Goal: Task Accomplishment & Management: Complete application form

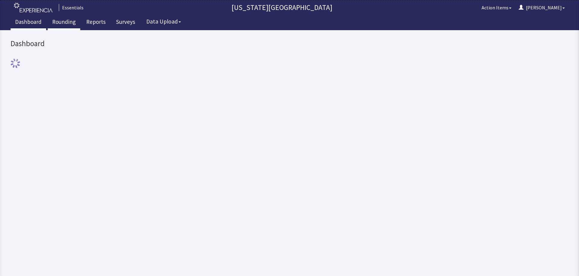
click at [58, 24] on link "Rounding" at bounding box center [64, 22] width 33 height 15
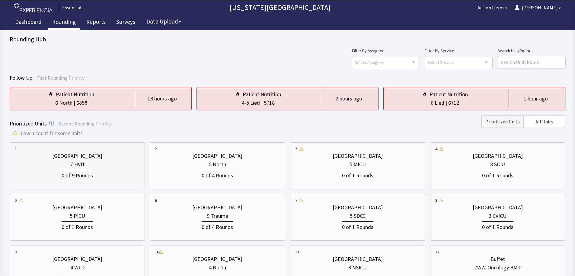
scroll to position [30, 0]
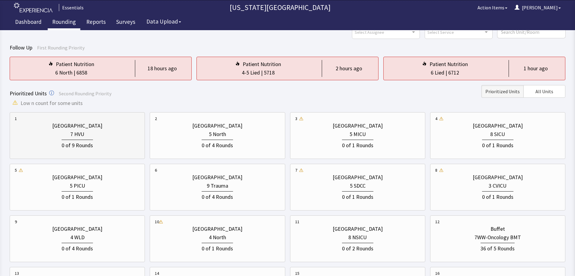
click at [111, 143] on div "0 of 9 Rounds" at bounding box center [77, 143] width 125 height 11
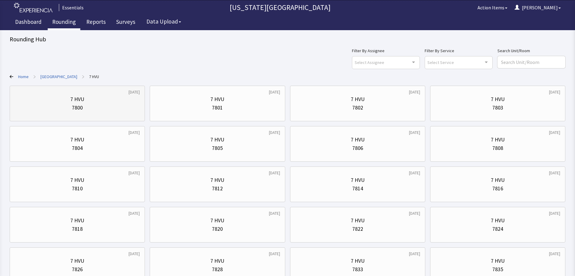
click at [87, 104] on div "7800" at bounding box center [77, 107] width 125 height 8
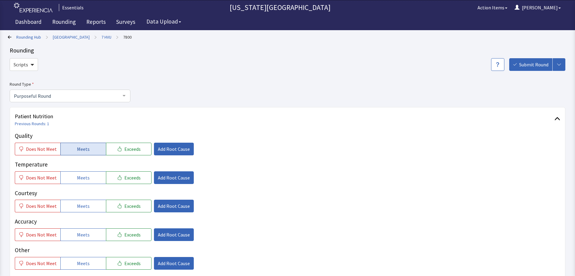
click at [80, 152] on span "Meets" at bounding box center [83, 148] width 13 height 7
click at [46, 178] on span "Does Not Meet" at bounding box center [41, 177] width 31 height 7
click at [90, 209] on button "Meets" at bounding box center [83, 206] width 46 height 13
drag, startPoint x: 88, startPoint y: 231, endPoint x: 125, endPoint y: 194, distance: 52.7
click at [88, 232] on button "Meets" at bounding box center [83, 234] width 46 height 13
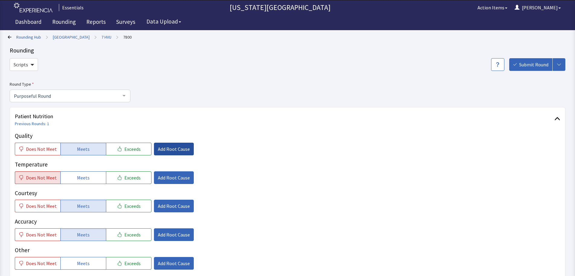
click at [177, 149] on span "Add Root Cause" at bounding box center [174, 148] width 32 height 7
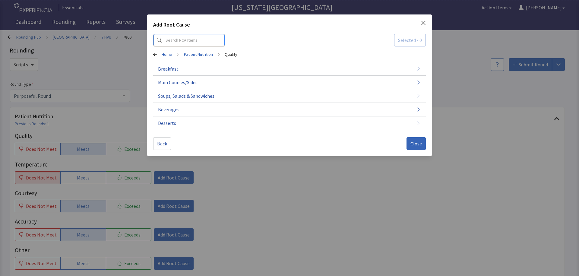
click at [177, 43] on input at bounding box center [189, 40] width 72 height 13
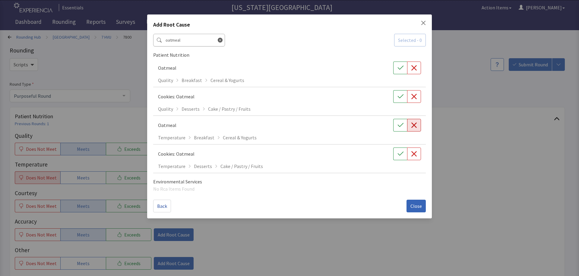
click at [418, 129] on button "button" at bounding box center [414, 125] width 14 height 13
click at [176, 44] on input "oatmeal" at bounding box center [189, 40] width 72 height 13
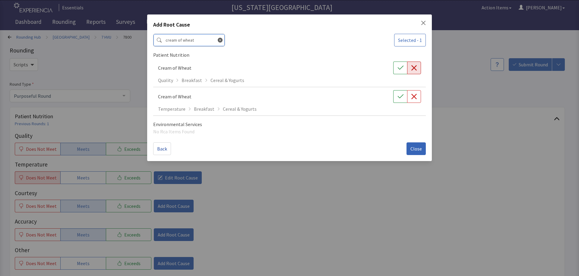
type input "cream of wheat"
click at [412, 71] on button "button" at bounding box center [414, 68] width 14 height 13
click at [416, 99] on icon "button" at bounding box center [414, 96] width 6 height 6
click at [413, 149] on span "Close" at bounding box center [415, 148] width 11 height 7
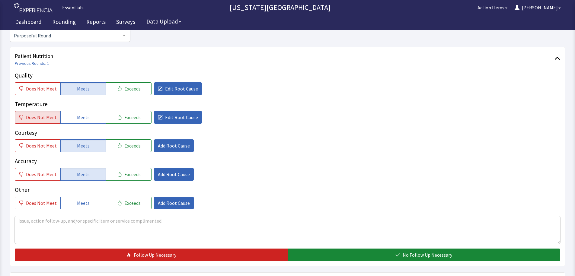
scroll to position [90, 0]
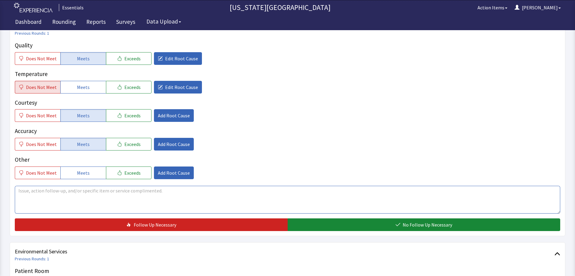
click at [244, 197] on textarea at bounding box center [287, 200] width 545 height 28
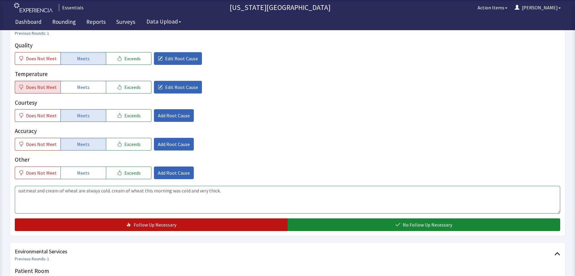
type textarea "oatmeal and cream of wheat are always cold. cream of wheat this morning was col…"
click at [216, 220] on button "Follow Up Necessary" at bounding box center [151, 224] width 273 height 13
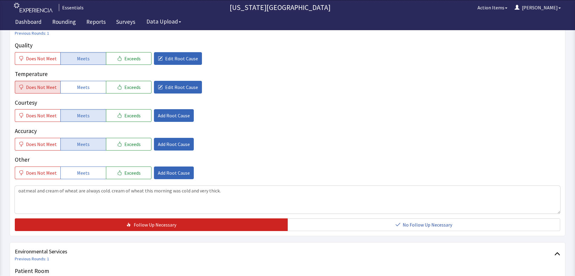
scroll to position [0, 0]
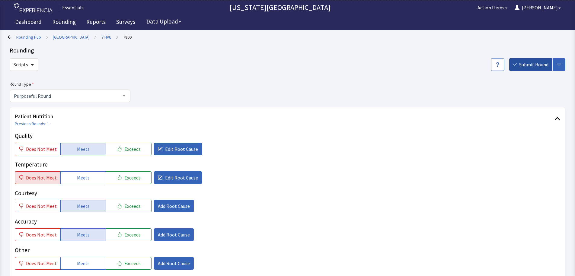
click at [524, 63] on span "Submit Round" at bounding box center [533, 64] width 29 height 7
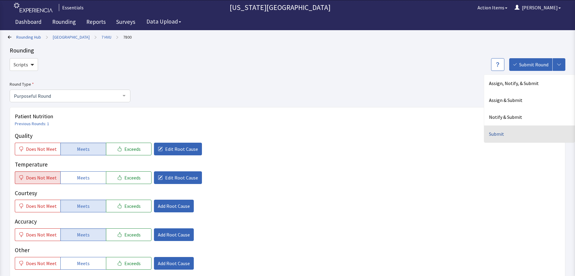
click at [526, 139] on div "Submit" at bounding box center [529, 133] width 90 height 17
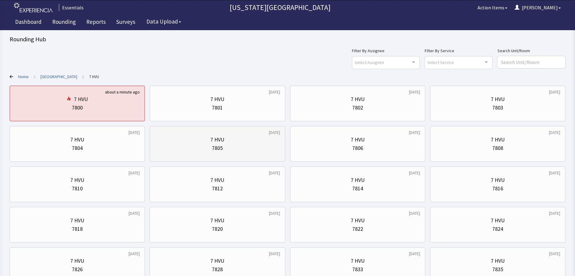
click at [233, 152] on div "7 HVU 7805" at bounding box center [217, 143] width 125 height 29
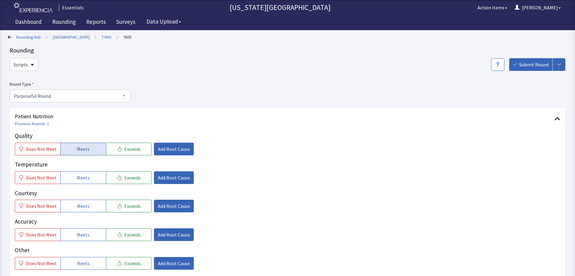
click at [74, 152] on button "Meets" at bounding box center [83, 149] width 46 height 13
click at [80, 173] on button "Meets" at bounding box center [83, 177] width 46 height 13
click at [78, 207] on span "Meets" at bounding box center [83, 205] width 13 height 7
click at [79, 238] on span "Meets" at bounding box center [83, 234] width 13 height 7
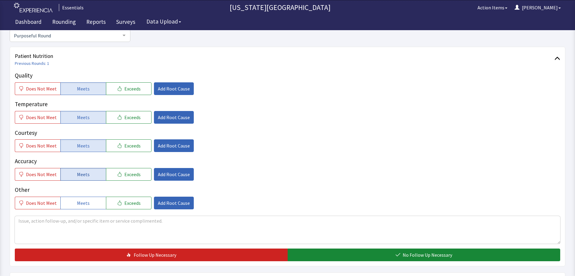
scroll to position [121, 0]
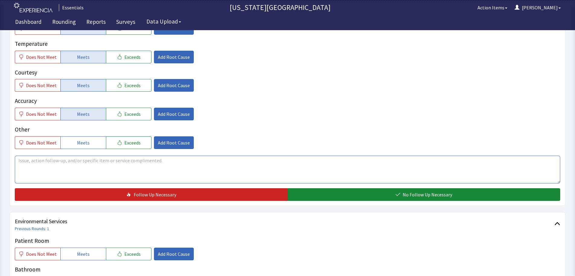
click at [109, 166] on textarea at bounding box center [287, 170] width 545 height 28
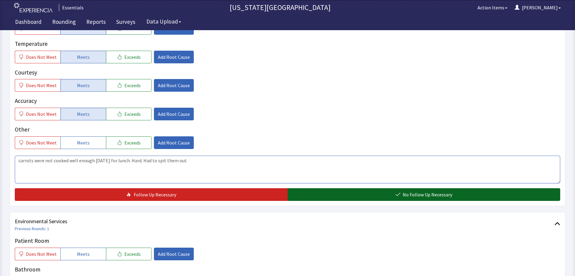
type textarea "carrots were not cooked well enough today for lunch. Hard. Had to spit them out"
click at [412, 198] on button "No Follow Up Necessary" at bounding box center [423, 194] width 273 height 13
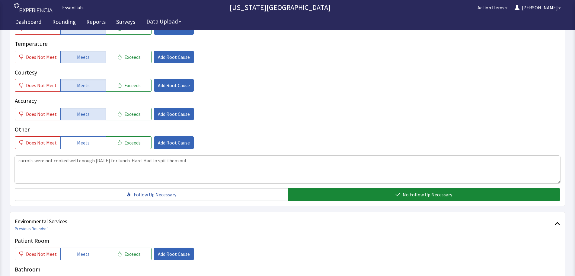
scroll to position [0, 0]
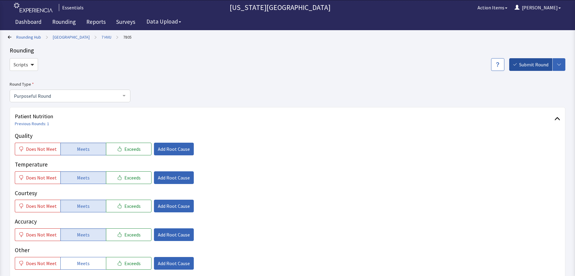
click at [533, 66] on span "Submit Round" at bounding box center [533, 64] width 29 height 7
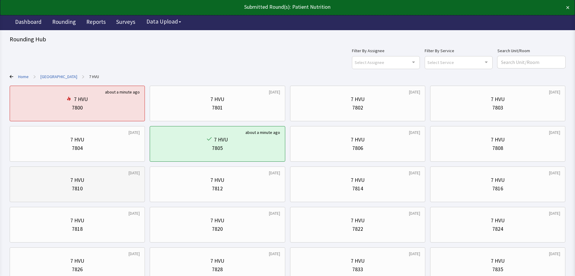
click at [79, 175] on div "7 HVU 7810" at bounding box center [77, 184] width 125 height 29
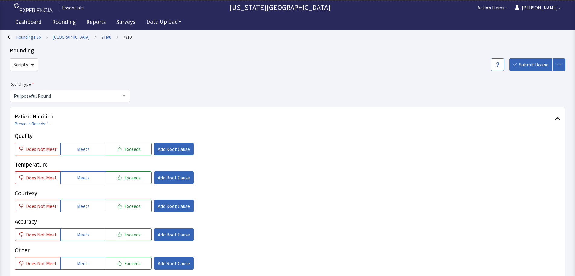
click at [70, 148] on button "Meets" at bounding box center [83, 149] width 46 height 13
click at [81, 177] on span "Meets" at bounding box center [83, 177] width 13 height 7
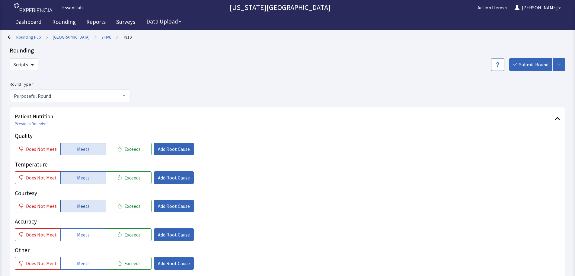
click at [84, 204] on span "Meets" at bounding box center [83, 205] width 13 height 7
click at [81, 243] on div "Quality Does Not Meet Meets Exceeds Add Root Cause Temperature Does Not Meet Me…" at bounding box center [287, 200] width 545 height 138
click at [87, 236] on button "Meets" at bounding box center [83, 234] width 46 height 13
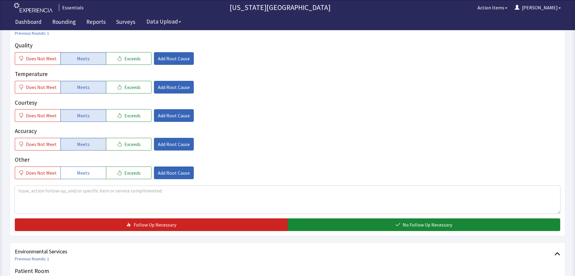
scroll to position [121, 0]
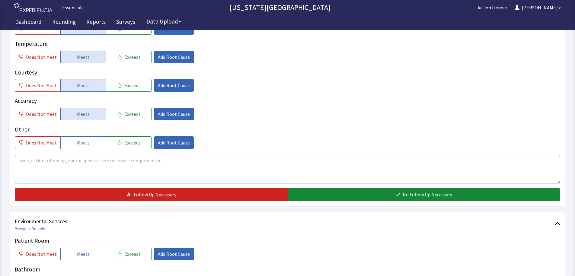
click at [242, 166] on textarea at bounding box center [287, 170] width 545 height 28
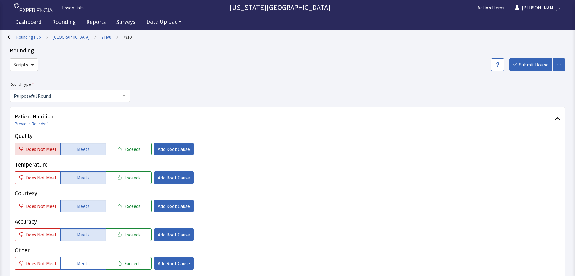
type textarea "food is fine, just dont have an appetite. Tried to eat lunch [DATE] - pork was …"
click at [36, 151] on span "Does Not Meet" at bounding box center [41, 148] width 31 height 7
click at [177, 150] on span "Add Root Cause" at bounding box center [174, 148] width 32 height 7
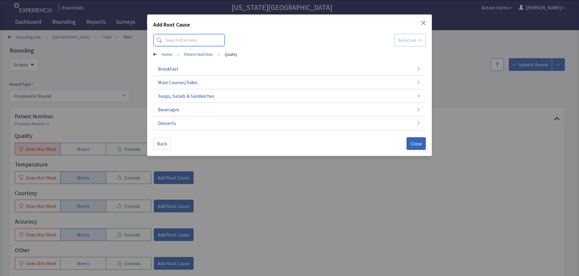
click at [201, 35] on input at bounding box center [189, 40] width 72 height 13
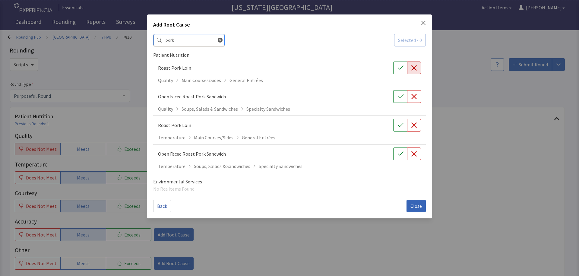
type input "pork"
click at [417, 62] on button "button" at bounding box center [414, 68] width 14 height 13
click at [416, 127] on icon "button" at bounding box center [414, 125] width 6 height 6
click at [413, 205] on span "Close" at bounding box center [415, 205] width 11 height 7
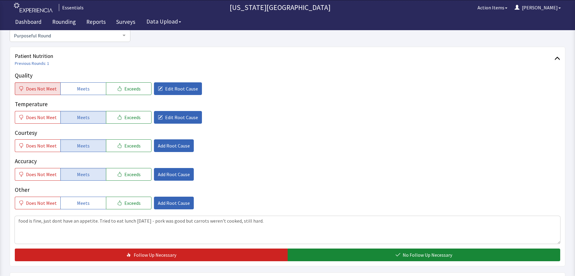
scroll to position [121, 0]
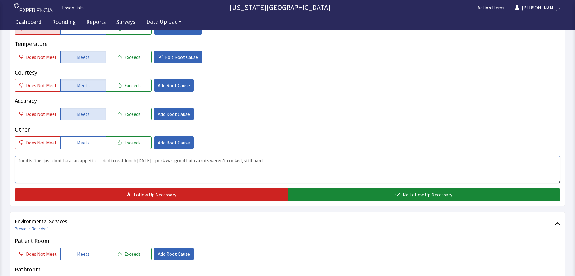
click at [160, 160] on textarea "food is fine, just dont have an appetite. Tried to eat lunch today - pork was g…" at bounding box center [287, 170] width 545 height 28
click at [167, 161] on textarea "food is fine, just dont have an appetite. Tried to eat lunch today - pork was g…" at bounding box center [287, 170] width 545 height 28
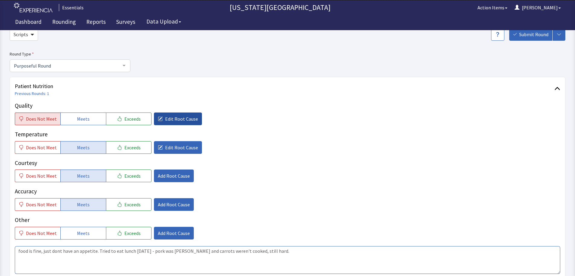
type textarea "food is fine, just dont have an appetite. Tried to eat lunch today - pork was b…"
click at [172, 125] on button "Edit Root Cause" at bounding box center [178, 118] width 48 height 13
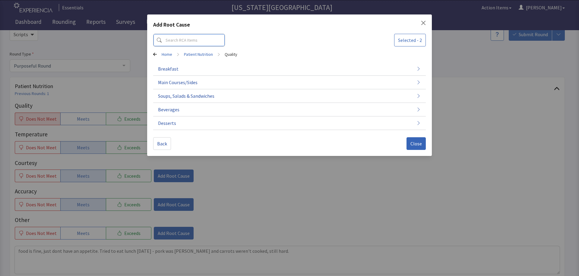
click at [196, 38] on input at bounding box center [189, 40] width 72 height 13
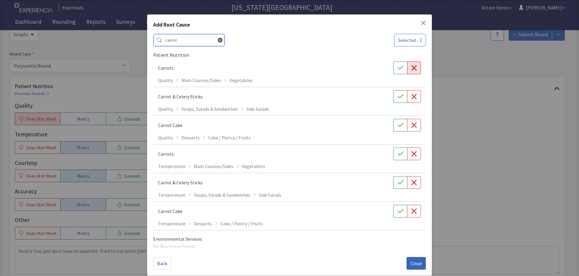
type input "carrot"
click at [411, 67] on icon "button" at bounding box center [414, 68] width 6 height 6
click at [414, 253] on div "Back Close" at bounding box center [289, 260] width 273 height 17
click at [419, 264] on button "Close" at bounding box center [416, 263] width 19 height 13
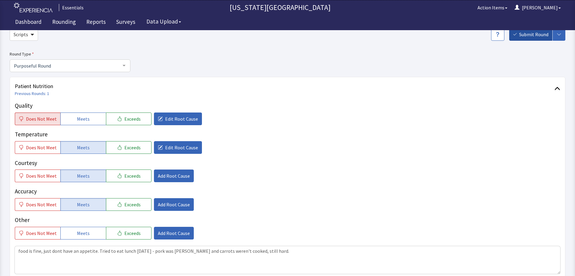
click at [519, 39] on button "Submit Round" at bounding box center [530, 34] width 43 height 13
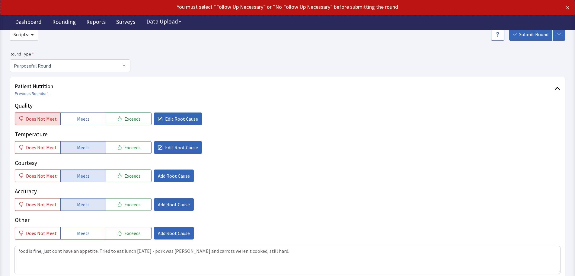
scroll to position [90, 0]
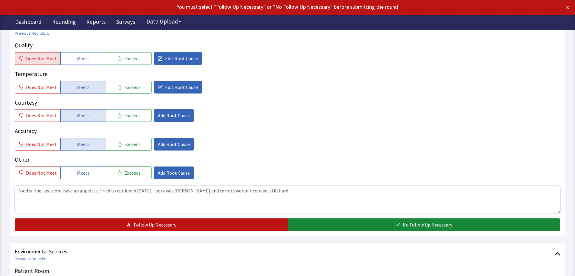
click at [145, 227] on span "Follow Up Necessary" at bounding box center [155, 224] width 43 height 7
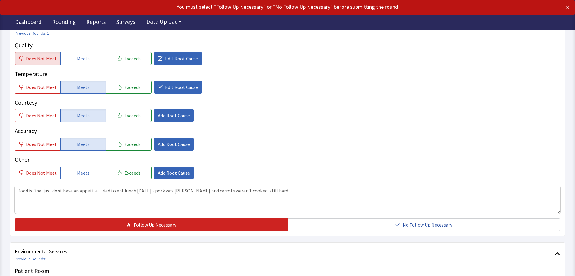
scroll to position [0, 0]
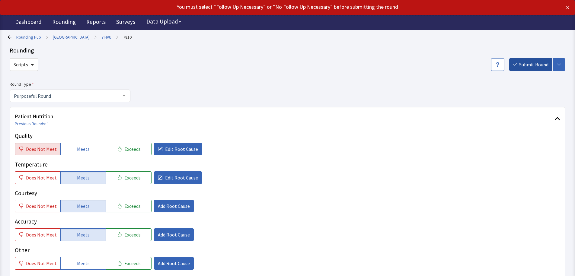
click at [529, 68] on span "Submit Round" at bounding box center [533, 64] width 29 height 7
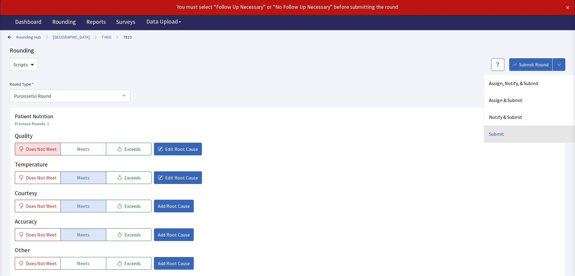
click at [505, 134] on div "Submit" at bounding box center [529, 133] width 90 height 17
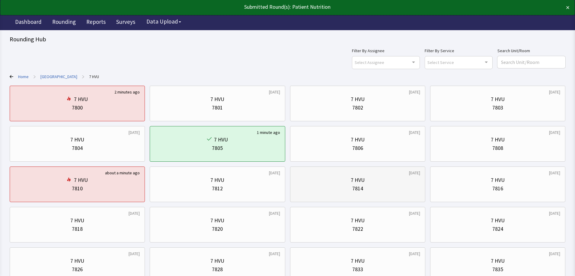
click at [328, 175] on div "7 HVU 7814" at bounding box center [357, 184] width 125 height 29
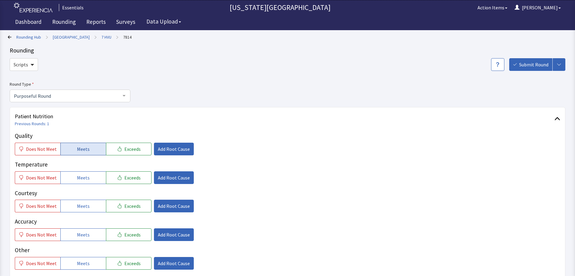
click at [78, 150] on span "Meets" at bounding box center [83, 148] width 13 height 7
click at [80, 175] on span "Meets" at bounding box center [83, 177] width 13 height 7
click at [87, 204] on span "Meets" at bounding box center [83, 205] width 13 height 7
click at [85, 231] on button "Meets" at bounding box center [83, 234] width 46 height 13
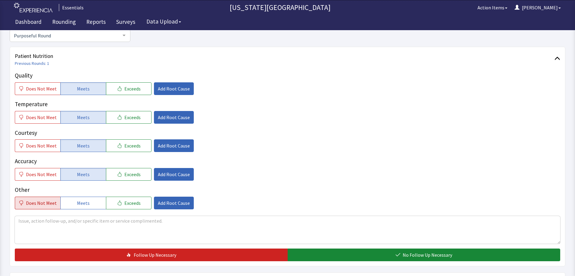
click at [42, 203] on span "Does Not Meet" at bounding box center [41, 202] width 31 height 7
click at [75, 207] on button "Meets" at bounding box center [83, 203] width 46 height 13
click at [120, 230] on textarea at bounding box center [287, 230] width 545 height 28
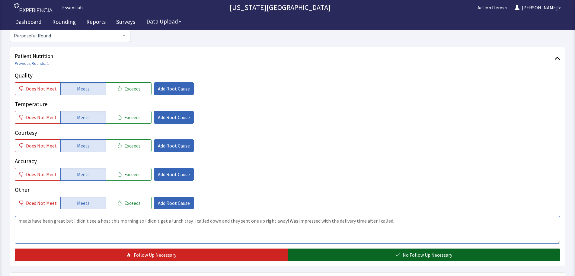
type textarea "meals have been great but I didn't see a host this morning so I didn't get a lu…"
click at [423, 254] on span "No Follow Up Necessary" at bounding box center [426, 254] width 49 height 7
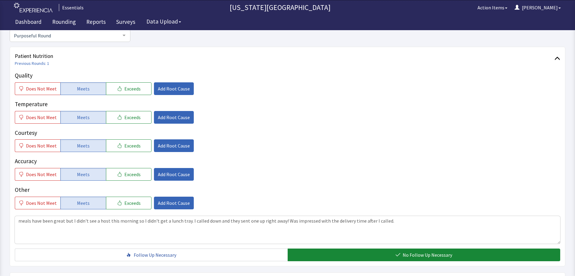
scroll to position [0, 0]
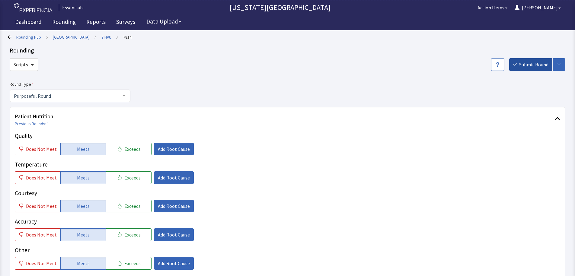
click at [540, 59] on button "Submit Round" at bounding box center [530, 64] width 43 height 13
